Goal: Transaction & Acquisition: Subscribe to service/newsletter

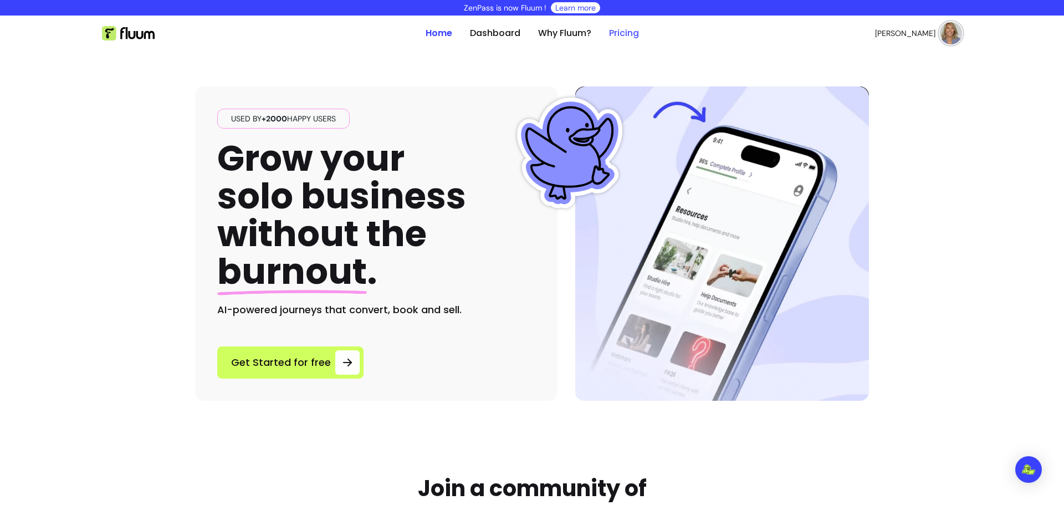
click at [616, 33] on link "Pricing" at bounding box center [624, 33] width 30 height 13
